Goal: Task Accomplishment & Management: Use online tool/utility

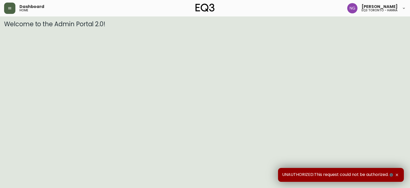
click at [10, 4] on button "button" at bounding box center [9, 8] width 11 height 11
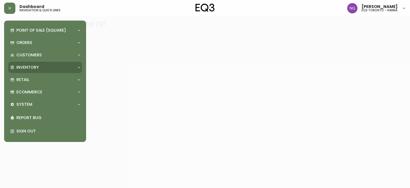
click at [46, 70] on div "Inventory" at bounding box center [42, 67] width 65 height 6
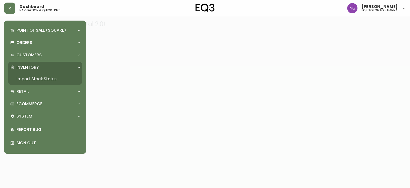
click at [56, 82] on link "Import Stock Status" at bounding box center [45, 79] width 74 height 12
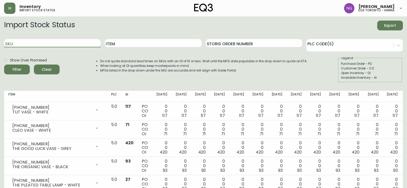
drag, startPoint x: 62, startPoint y: 44, endPoint x: 62, endPoint y: 24, distance: 20.0
click at [62, 43] on input "SKU" at bounding box center [52, 43] width 96 height 8
type input "3"
click at [4, 64] on button "Filter" at bounding box center [17, 69] width 26 height 10
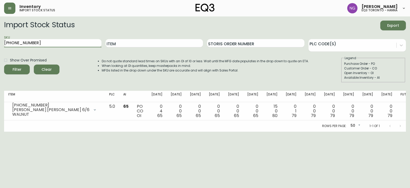
drag, startPoint x: 38, startPoint y: 42, endPoint x: 0, endPoint y: 42, distance: 38.0
click at [0, 42] on main "Import Stock Status Export SKU [PHONE_NUMBER] Item Storis Order Number PLC Code…" at bounding box center [205, 73] width 410 height 115
click at [4, 64] on button "Filter" at bounding box center [17, 69] width 26 height 10
type input "7"
click at [4, 64] on button "Filter" at bounding box center [17, 69] width 26 height 10
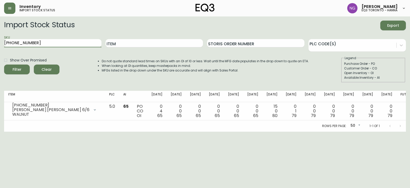
drag, startPoint x: 34, startPoint y: 46, endPoint x: 0, endPoint y: 31, distance: 37.4
click at [0, 37] on main "Import Stock Status Export SKU [PHONE_NUMBER] Item Storis Order Number PLC Code…" at bounding box center [205, 73] width 410 height 115
click at [4, 64] on button "Filter" at bounding box center [17, 69] width 26 height 10
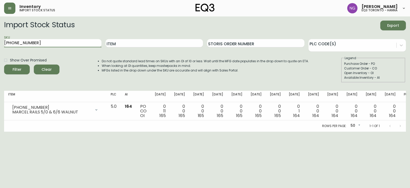
drag, startPoint x: 51, startPoint y: 40, endPoint x: 0, endPoint y: 53, distance: 52.8
click at [0, 55] on main "Import Stock Status Export SKU [PHONE_NUMBER] Item Storis Order Number PLC Code…" at bounding box center [205, 73] width 410 height 115
click at [4, 64] on button "Filter" at bounding box center [17, 69] width 26 height 10
drag, startPoint x: 47, startPoint y: 39, endPoint x: 1, endPoint y: 53, distance: 48.1
click at [0, 61] on main "Import Stock Status Export SKU [PHONE_NUMBER] Item Storis Order Number PLC Code…" at bounding box center [205, 73] width 410 height 115
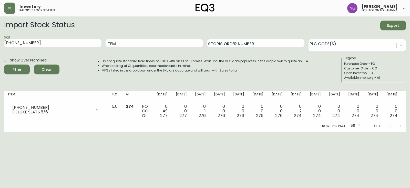
click at [4, 64] on button "Filter" at bounding box center [17, 69] width 26 height 10
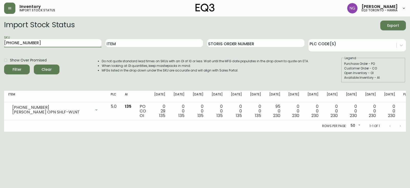
drag, startPoint x: 33, startPoint y: 45, endPoint x: 0, endPoint y: -8, distance: 62.1
click at [0, 0] on html "Inventory import stock status [PERSON_NAME] eq3 toronto - [PERSON_NAME] Import …" at bounding box center [205, 65] width 410 height 131
type input "[PHONE_NUMBER]"
click at [4, 64] on button "Filter" at bounding box center [17, 69] width 26 height 10
